Goal: Task Accomplishment & Management: Complete application form

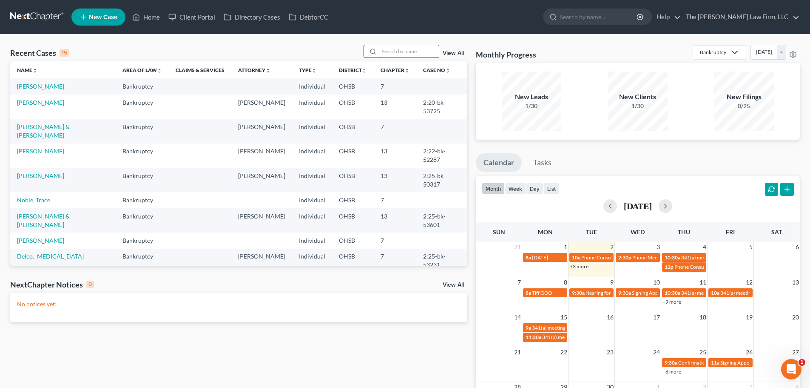
click at [406, 50] on input "search" at bounding box center [409, 51] width 60 height 12
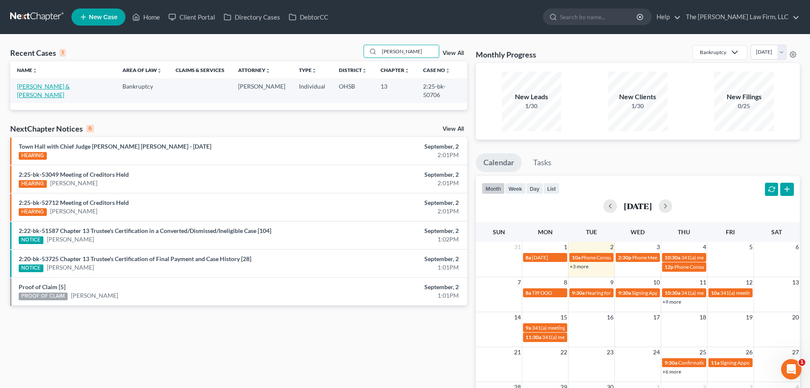
type input "[PERSON_NAME]"
click at [46, 85] on link "[PERSON_NAME] & [PERSON_NAME]" at bounding box center [43, 91] width 53 height 16
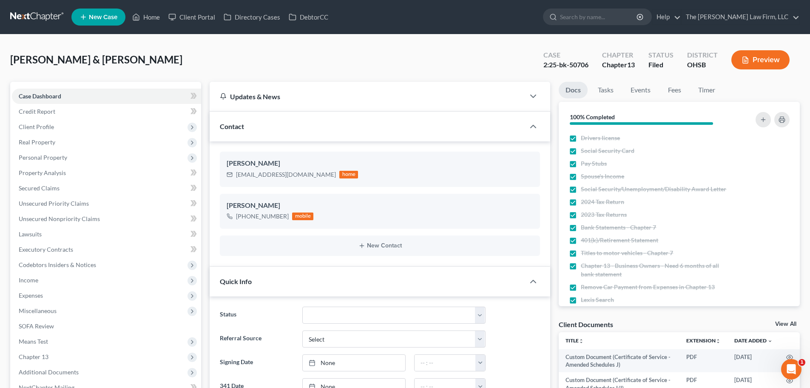
scroll to position [32, 0]
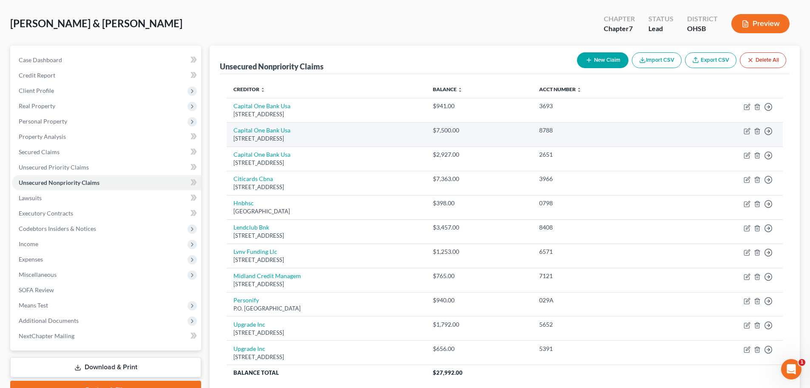
scroll to position [71, 0]
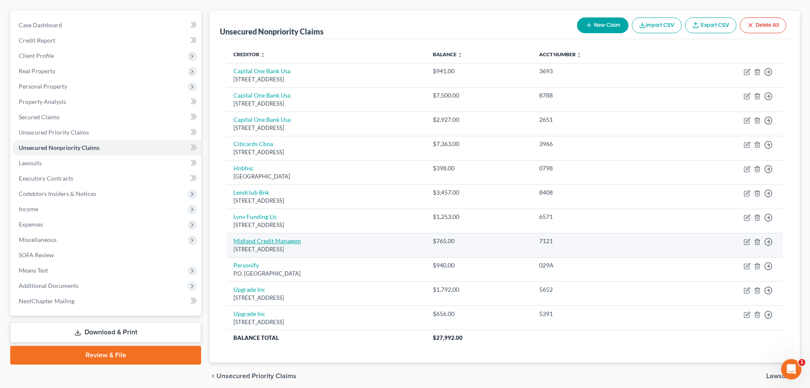
click at [265, 241] on link "Midland Credit Managem" at bounding box center [268, 240] width 68 height 7
select select "23"
select select "0"
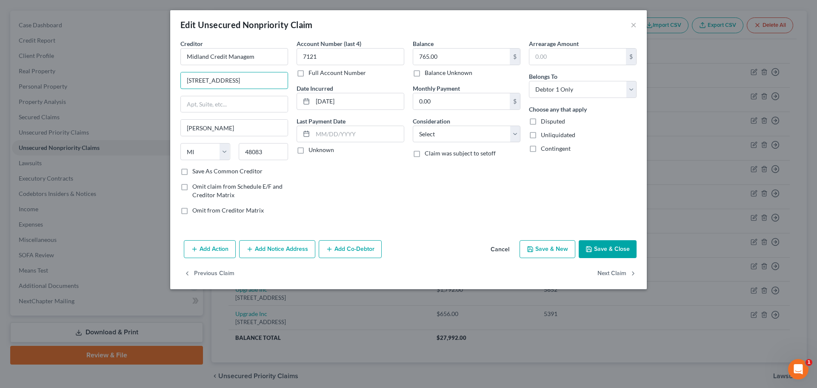
drag, startPoint x: 238, startPoint y: 77, endPoint x: 152, endPoint y: 86, distance: 85.9
click at [153, 86] on div "Edit Unsecured Nonpriority Claim × Creditor * Midland Credit Managem 320 E Big …" at bounding box center [408, 194] width 817 height 388
click at [108, 65] on div "Edit Unsecured Nonpriority Claim × Creditor * Midland Credit Managem 320 E Big …" at bounding box center [408, 194] width 817 height 388
click at [631, 24] on button "×" at bounding box center [633, 25] width 6 height 10
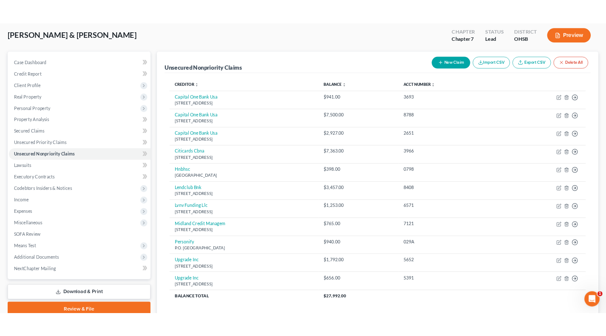
scroll to position [0, 0]
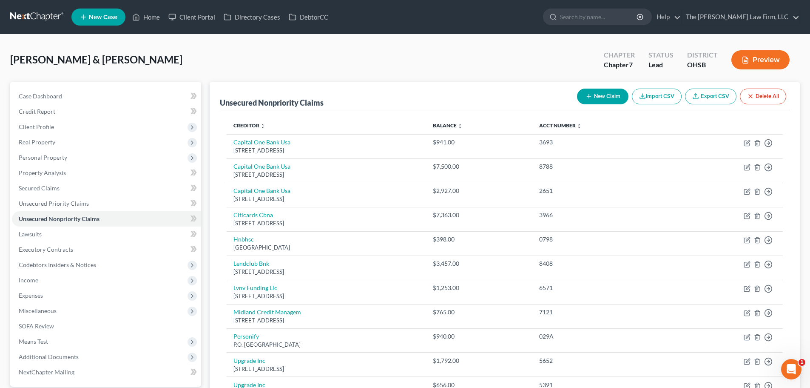
click at [156, 71] on div "Green, Justin & Tiara Upgraded Chapter Chapter 7 Status Lead District OHSB Prev…" at bounding box center [405, 63] width 790 height 37
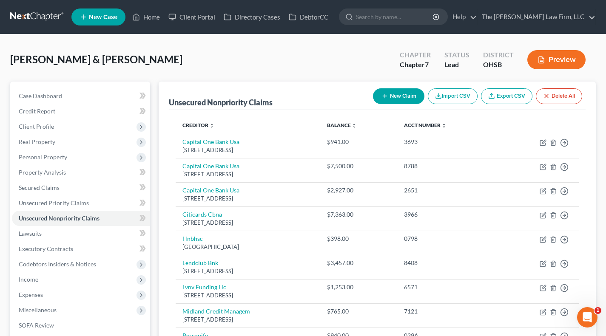
click at [182, 97] on div "Unsecured Nonpriority Claims" at bounding box center [221, 102] width 104 height 10
click at [197, 71] on div "Green, Justin & Tiara Upgraded Chapter Chapter 7 Status Lead District OHSB Prev…" at bounding box center [303, 63] width 586 height 37
click at [221, 103] on div "Unsecured Nonpriority Claims" at bounding box center [221, 102] width 104 height 10
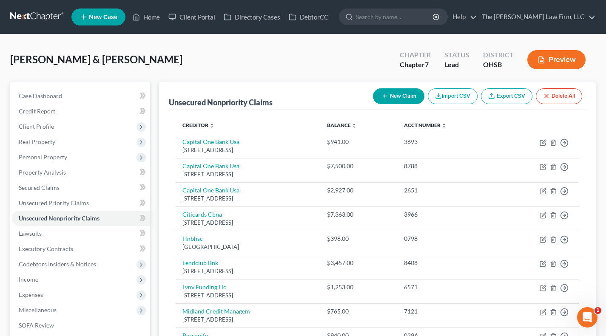
click at [194, 86] on div "Unsecured Nonpriority Claims New Claim Import CSV Export CSV Delete All" at bounding box center [377, 96] width 417 height 29
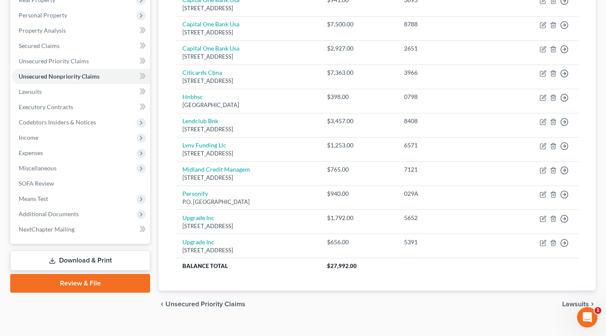
scroll to position [156, 0]
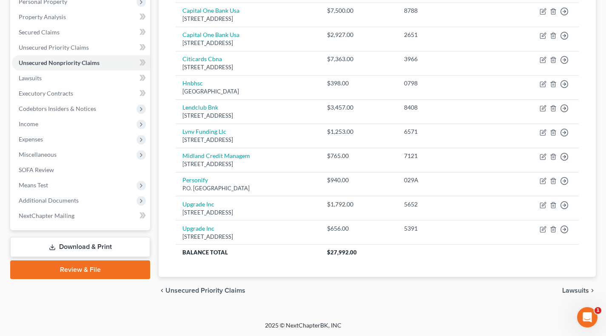
click at [43, 183] on span "Means Test" at bounding box center [33, 185] width 29 height 7
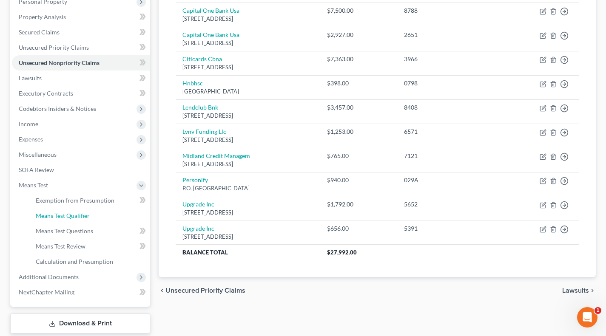
click at [56, 217] on span "Means Test Qualifier" at bounding box center [63, 215] width 54 height 7
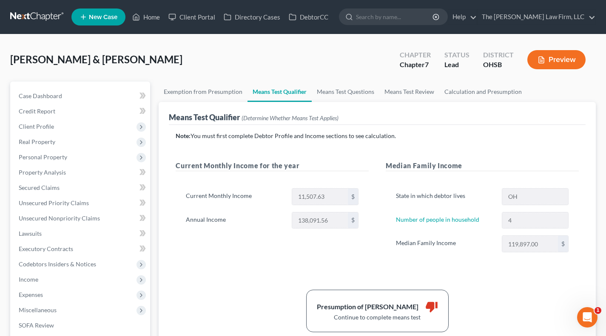
click at [394, 165] on h5 "Median Family Income" at bounding box center [482, 166] width 193 height 11
click at [404, 151] on div "Note: You must first complete Debtor Profile and Income sections to see calcula…" at bounding box center [377, 232] width 403 height 201
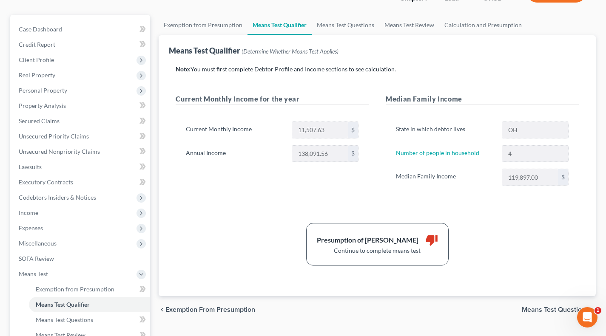
scroll to position [71, 0]
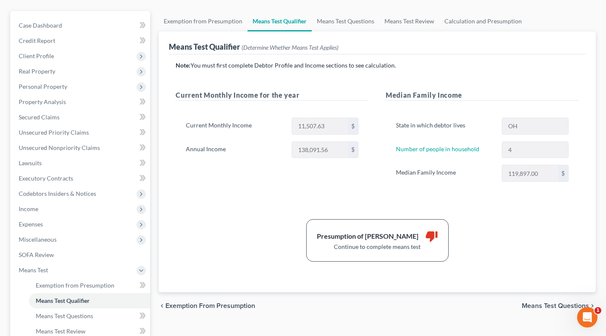
click at [51, 60] on span "Client Profile" at bounding box center [81, 55] width 138 height 15
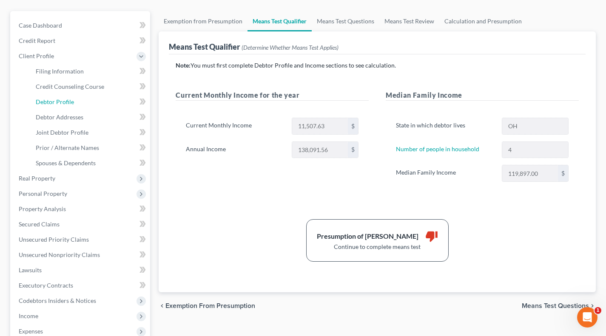
click at [66, 104] on span "Debtor Profile" at bounding box center [55, 101] width 38 height 7
select select "1"
select select "3"
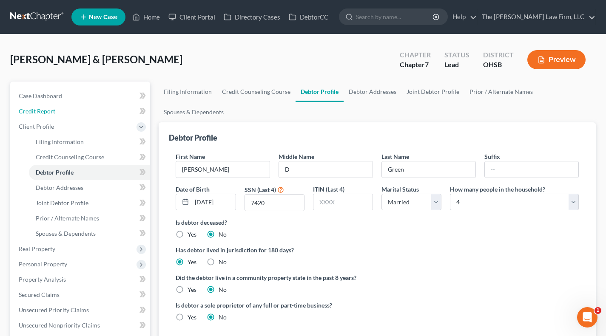
click at [53, 111] on span "Credit Report" at bounding box center [37, 111] width 37 height 7
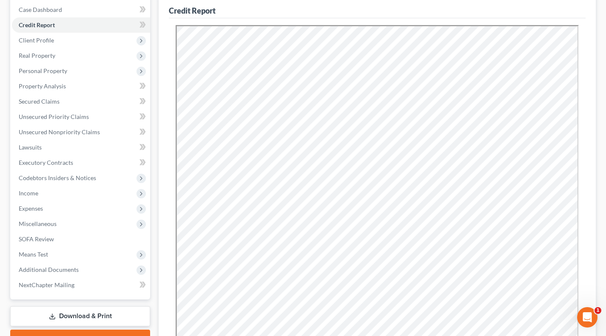
scroll to position [142, 0]
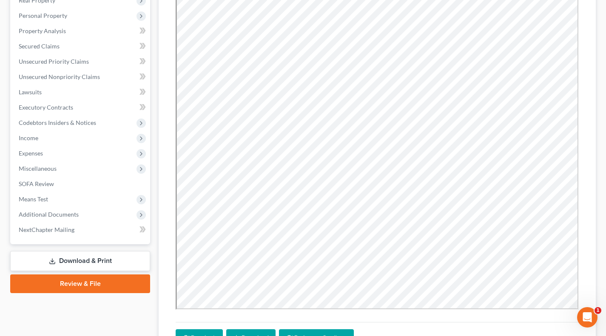
drag, startPoint x: 50, startPoint y: 199, endPoint x: 62, endPoint y: 212, distance: 17.5
click at [50, 199] on span "Means Test" at bounding box center [81, 199] width 138 height 15
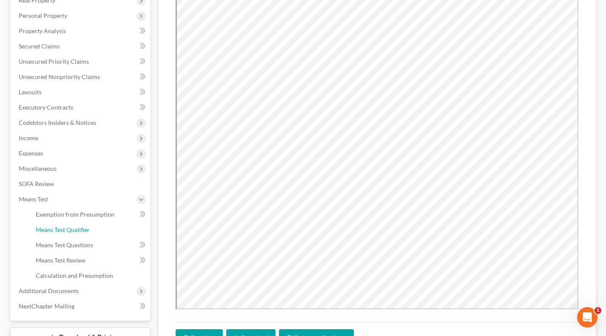
click at [73, 235] on link "Means Test Qualifier" at bounding box center [89, 229] width 121 height 15
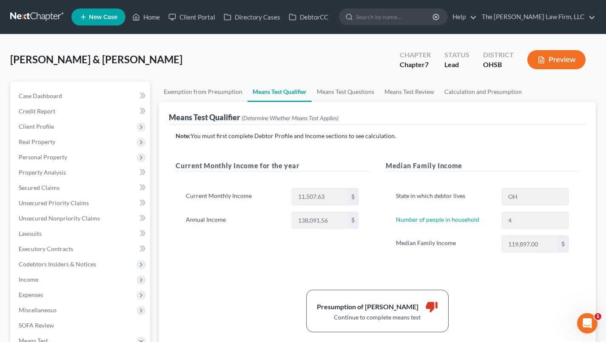
click at [602, 185] on div "Green, Justin & Tiara Upgraded Chapter Chapter 7 Status Lead District OHSB Prev…" at bounding box center [303, 281] width 606 height 494
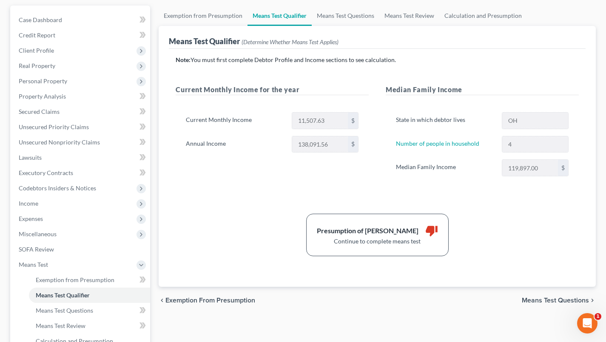
scroll to position [77, 0]
click at [463, 14] on link "Calculation and Presumption" at bounding box center [483, 15] width 88 height 20
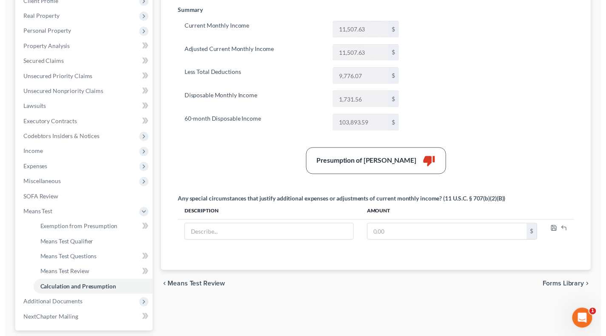
scroll to position [130, 0]
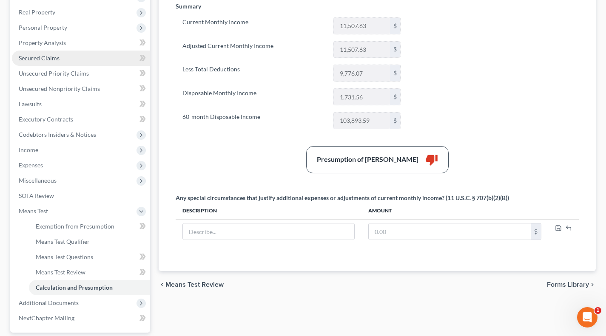
click at [60, 60] on link "Secured Claims" at bounding box center [81, 58] width 138 height 15
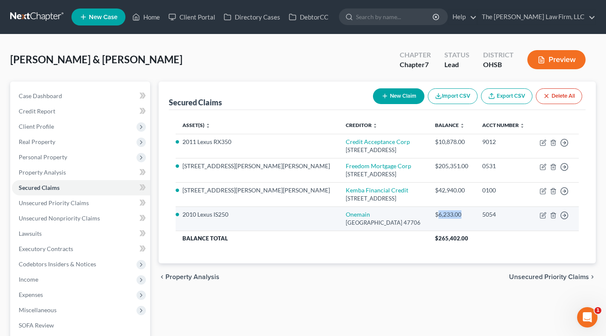
drag, startPoint x: 414, startPoint y: 213, endPoint x: 451, endPoint y: 213, distance: 36.2
click at [451, 213] on div "$6,233.00" at bounding box center [452, 215] width 34 height 9
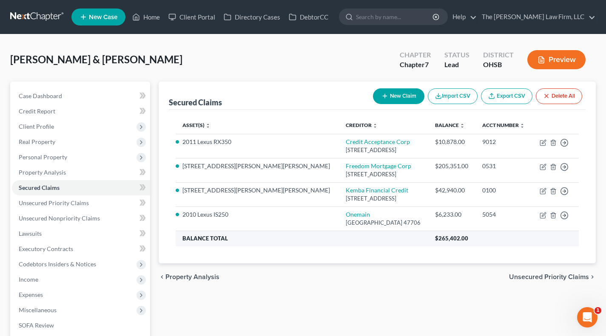
click at [448, 236] on th "$265,402.00" at bounding box center [503, 238] width 151 height 15
click at [434, 252] on div "Asset(s) expand_more expand_less unfold_more Creditor expand_more expand_less u…" at bounding box center [377, 187] width 417 height 154
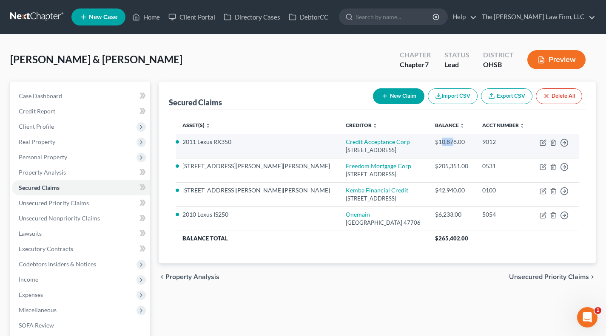
drag, startPoint x: 416, startPoint y: 142, endPoint x: 430, endPoint y: 142, distance: 13.6
click at [435, 142] on div "$10,878.00" at bounding box center [452, 142] width 34 height 9
click at [435, 144] on div "$10,878.00" at bounding box center [452, 142] width 34 height 9
drag, startPoint x: 415, startPoint y: 142, endPoint x: 433, endPoint y: 142, distance: 17.4
click at [435, 142] on div "$10,878.00" at bounding box center [452, 142] width 34 height 9
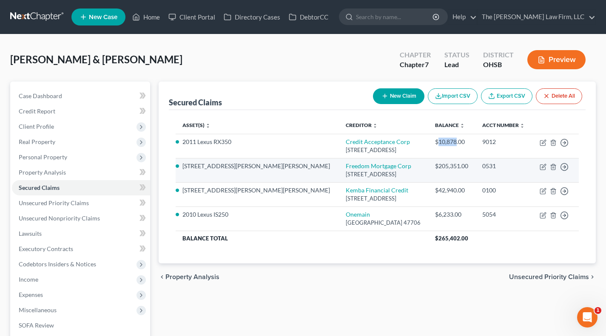
copy div "10,878"
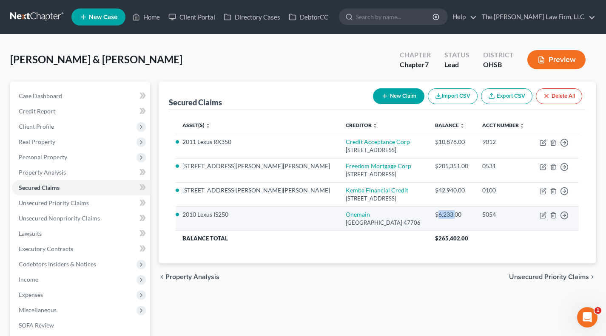
drag, startPoint x: 415, startPoint y: 213, endPoint x: 431, endPoint y: 214, distance: 15.3
click at [435, 214] on div "$6,233.00" at bounding box center [452, 215] width 34 height 9
click at [433, 219] on td "$6,233.00" at bounding box center [451, 219] width 47 height 24
drag, startPoint x: 416, startPoint y: 215, endPoint x: 428, endPoint y: 215, distance: 12.3
click at [435, 215] on div "$6,233.00" at bounding box center [452, 215] width 34 height 9
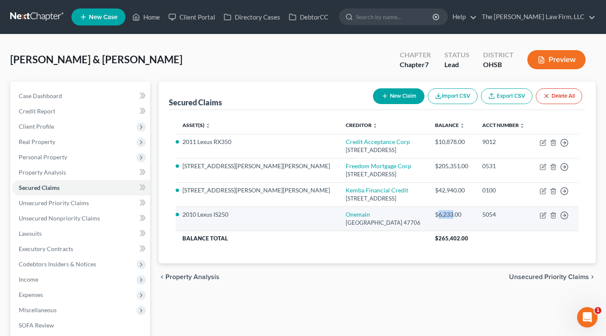
copy div "6,233"
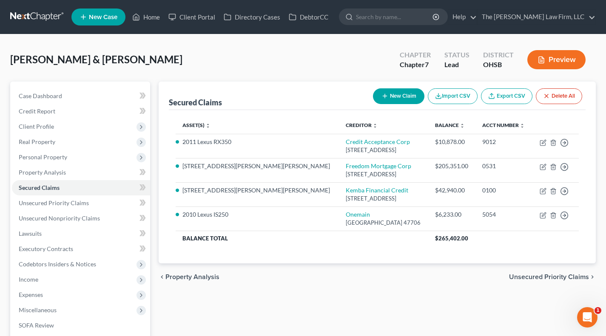
click at [256, 83] on div "Secured Claims New Claim Import CSV Export CSV Delete All" at bounding box center [377, 96] width 417 height 29
click at [30, 216] on span "Unsecured Nonpriority Claims" at bounding box center [59, 218] width 81 height 7
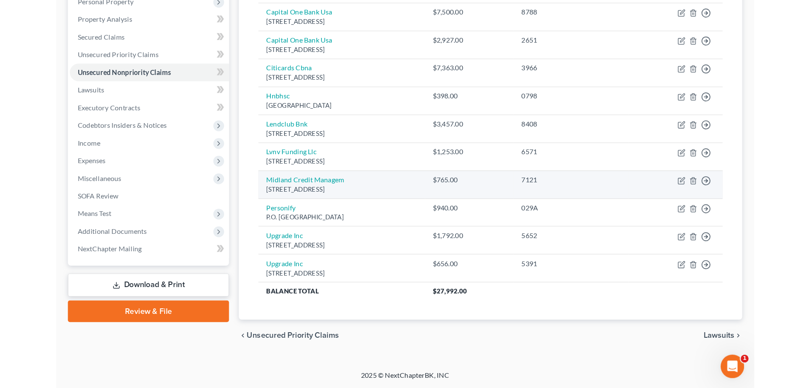
scroll to position [85, 0]
